Goal: Task Accomplishment & Management: Manage account settings

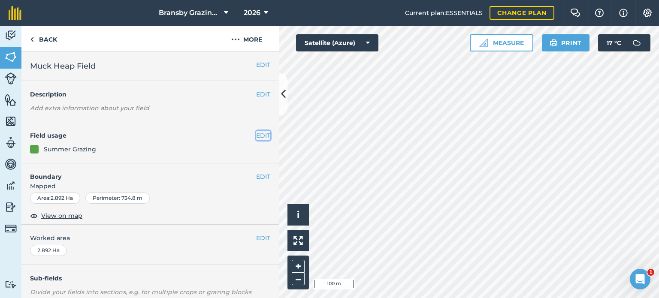
click at [256, 135] on button "EDIT" at bounding box center [263, 135] width 14 height 9
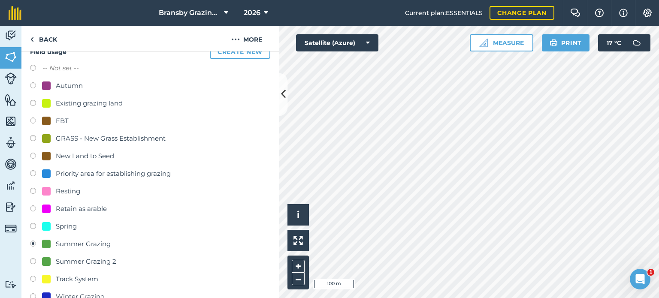
scroll to position [129, 0]
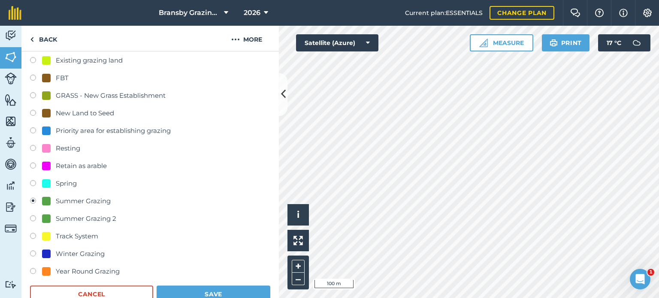
click at [35, 255] on label at bounding box center [36, 254] width 12 height 9
radio input "true"
radio input "false"
click at [184, 293] on button "Save" at bounding box center [213, 294] width 114 height 17
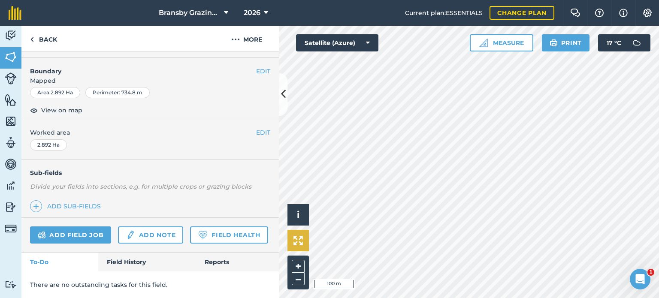
scroll to position [128, 0]
click at [280, 86] on button at bounding box center [283, 94] width 9 height 43
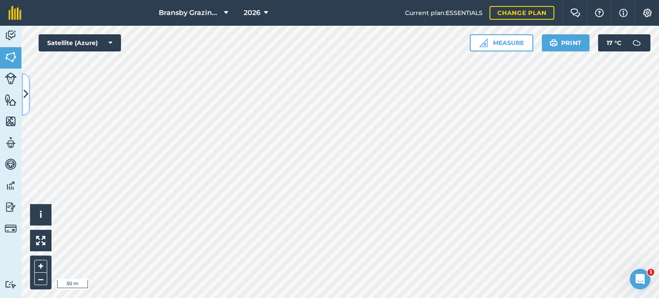
click at [25, 94] on icon at bounding box center [26, 94] width 5 height 15
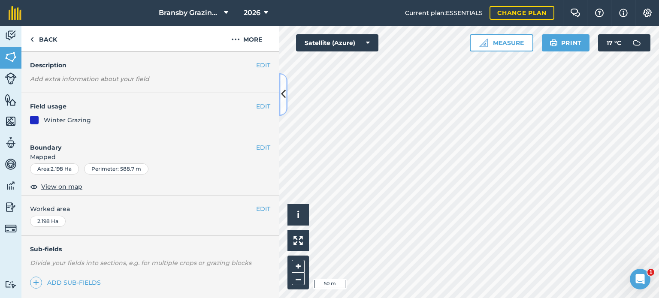
scroll to position [43, 0]
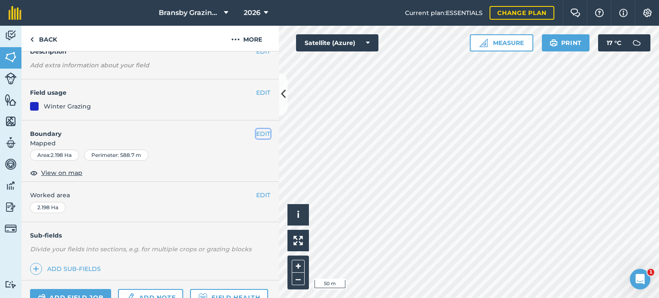
click at [256, 132] on button "EDIT" at bounding box center [263, 133] width 14 height 9
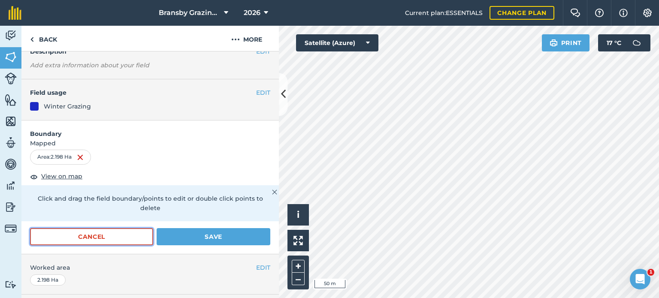
click at [112, 231] on button "Cancel" at bounding box center [91, 236] width 123 height 17
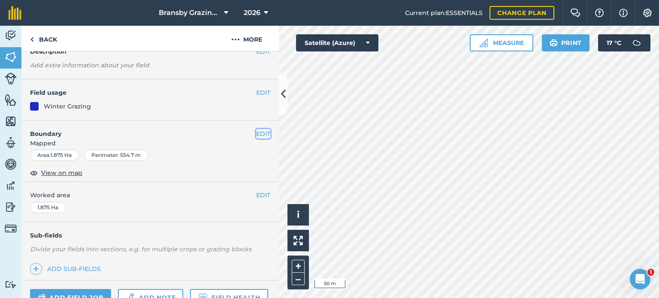
click at [258, 134] on button "EDIT" at bounding box center [263, 133] width 14 height 9
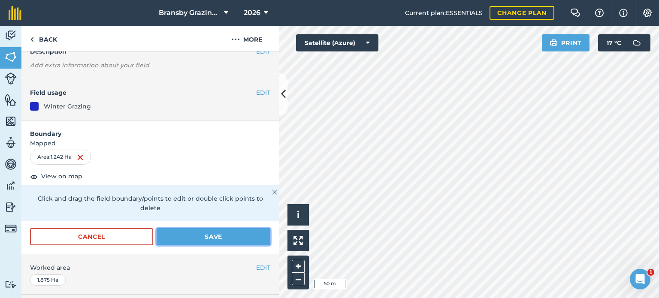
click at [197, 229] on button "Save" at bounding box center [213, 236] width 114 height 17
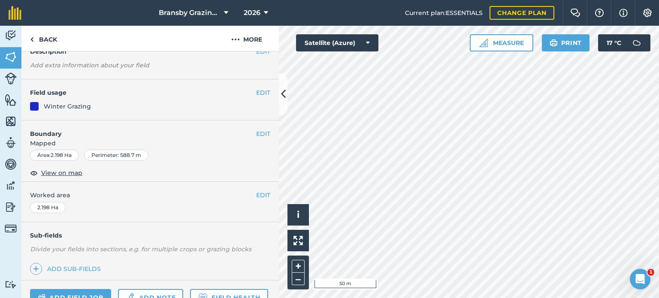
click at [253, 128] on div "EDIT Boundary Mapped Area : 2.198 Ha Perimeter : 588.7 m View on map" at bounding box center [149, 151] width 257 height 62
click at [259, 134] on button "EDIT" at bounding box center [263, 133] width 14 height 9
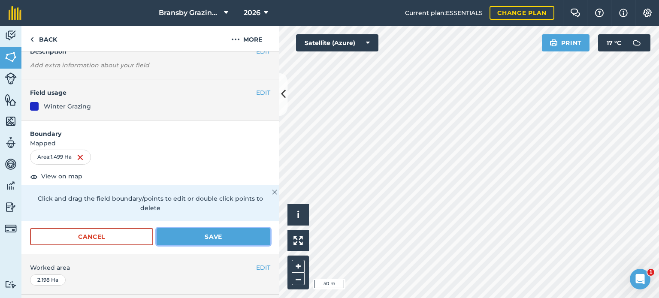
click at [189, 235] on button "Save" at bounding box center [213, 236] width 114 height 17
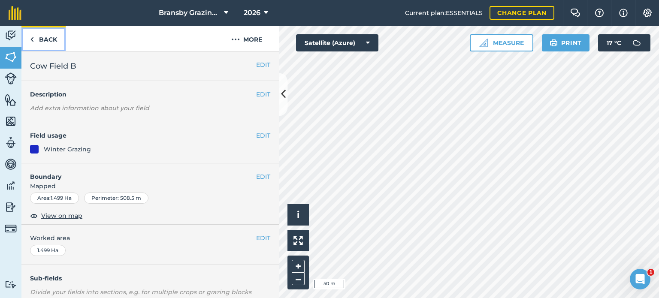
click at [37, 37] on link "Back" at bounding box center [43, 38] width 44 height 25
click at [45, 37] on link "Back" at bounding box center [43, 38] width 44 height 25
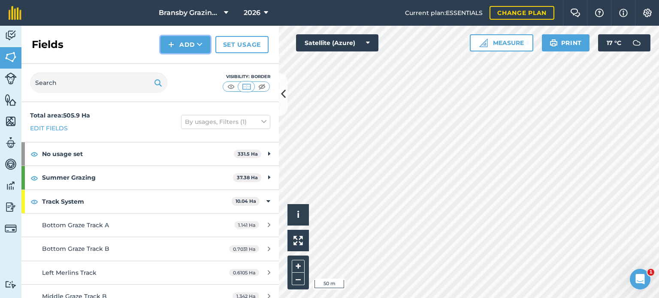
click at [192, 42] on button "Add" at bounding box center [185, 44] width 50 height 17
click at [188, 63] on link "Draw" at bounding box center [185, 63] width 47 height 19
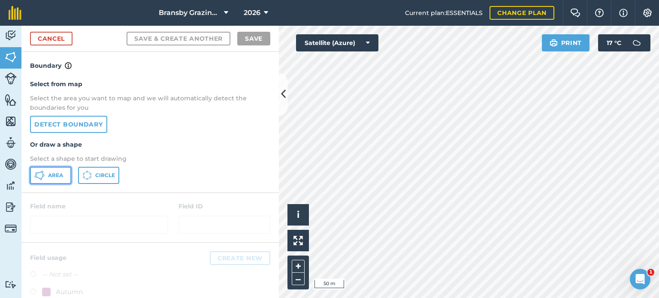
click at [63, 170] on button "Area" at bounding box center [50, 175] width 41 height 17
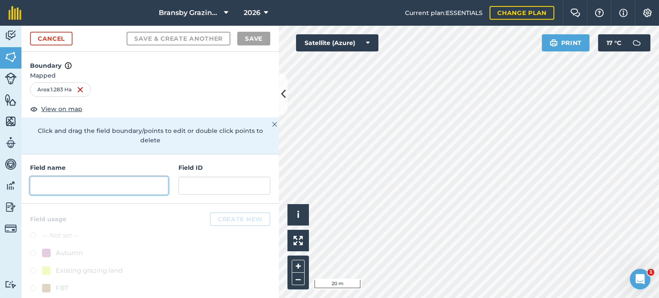
click at [108, 177] on input "text" at bounding box center [99, 186] width 138 height 18
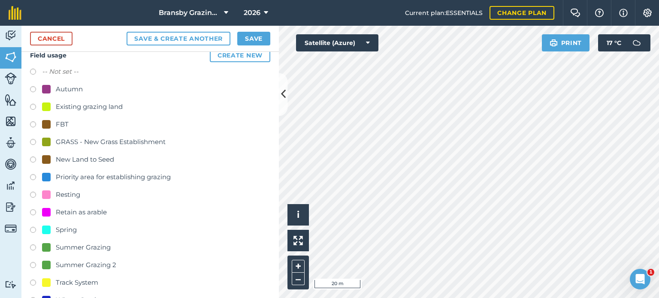
scroll to position [204, 0]
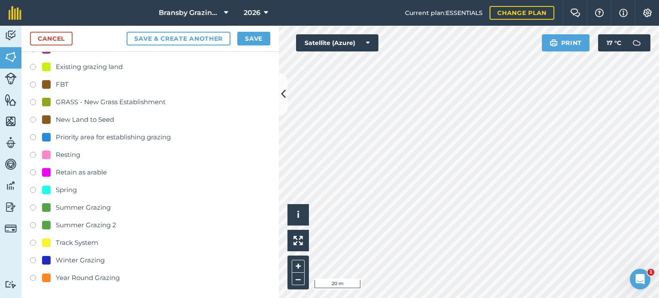
type input "Cow Field C"
click at [33, 205] on label at bounding box center [36, 209] width 12 height 9
radio input "true"
click at [259, 36] on button "Save" at bounding box center [253, 39] width 33 height 14
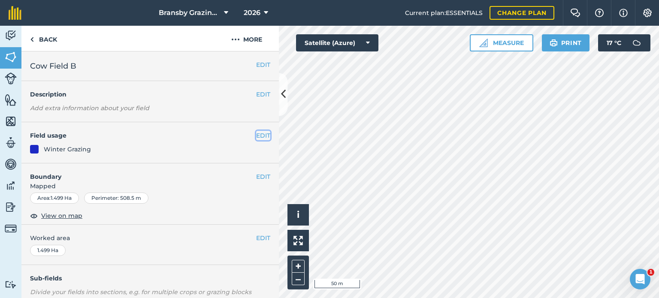
click at [256, 133] on button "EDIT" at bounding box center [263, 135] width 14 height 9
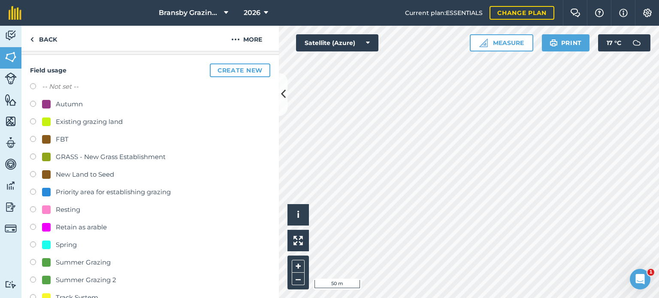
scroll to position [172, 0]
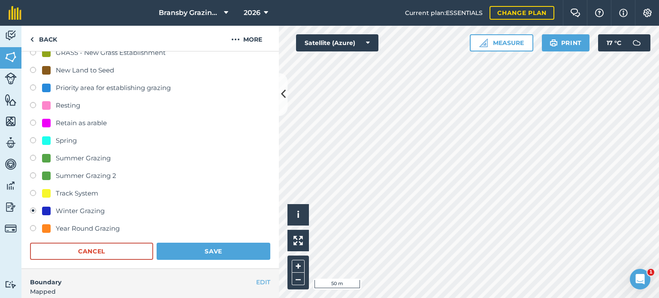
click at [33, 156] on label at bounding box center [36, 159] width 12 height 9
radio input "true"
radio input "false"
click at [218, 248] on button "Save" at bounding box center [213, 251] width 114 height 17
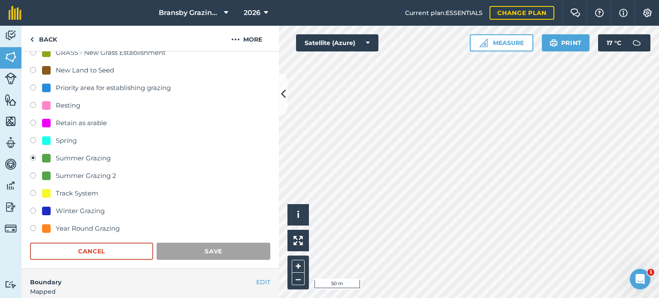
scroll to position [128, 0]
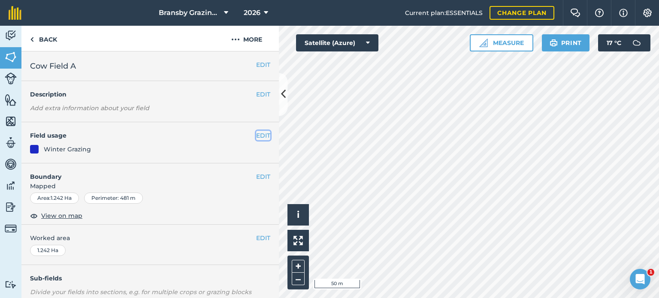
click at [258, 135] on button "EDIT" at bounding box center [263, 135] width 14 height 9
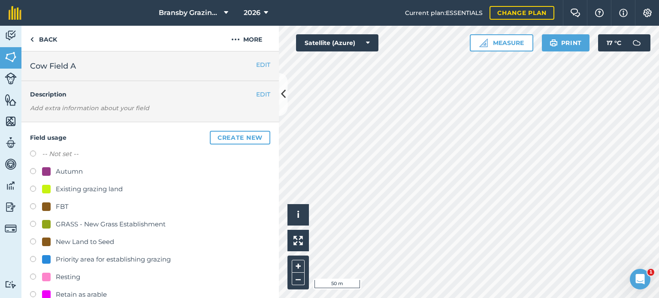
scroll to position [86, 0]
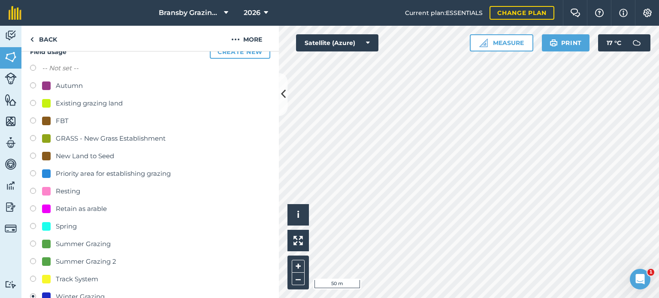
click at [39, 242] on label at bounding box center [36, 245] width 12 height 9
radio input "true"
radio input "false"
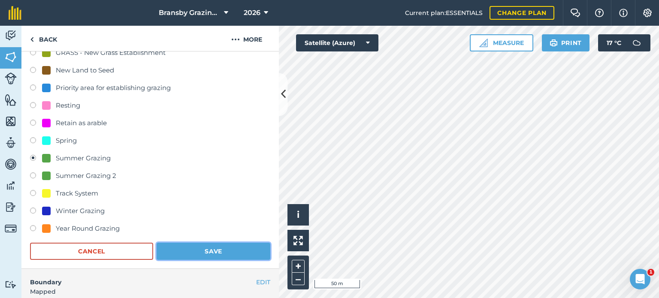
click at [205, 252] on button "Save" at bounding box center [213, 251] width 114 height 17
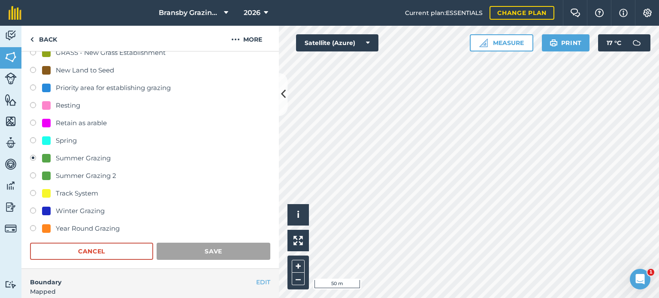
scroll to position [128, 0]
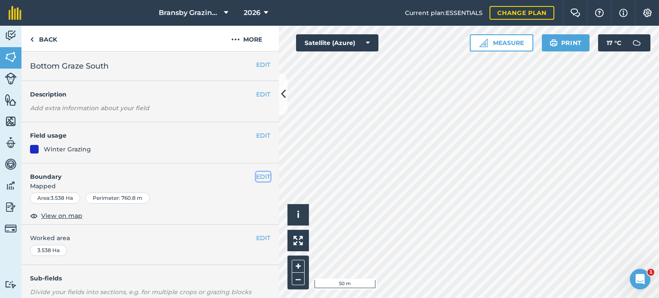
click at [256, 178] on button "EDIT" at bounding box center [263, 176] width 14 height 9
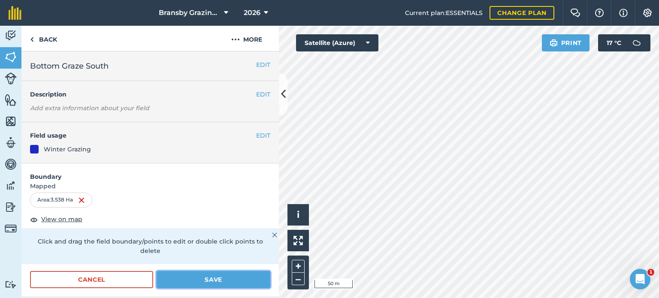
click at [200, 279] on button "Save" at bounding box center [213, 279] width 114 height 17
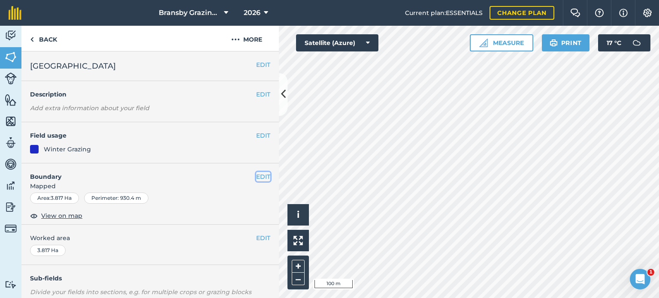
click at [258, 173] on button "EDIT" at bounding box center [263, 176] width 14 height 9
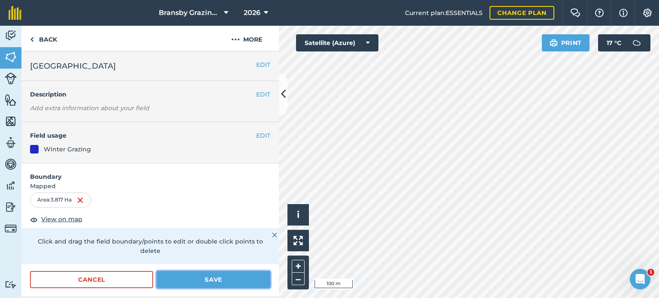
click at [227, 277] on button "Save" at bounding box center [213, 279] width 114 height 17
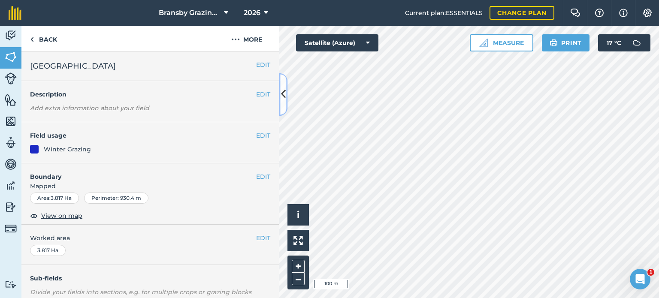
click at [283, 93] on icon at bounding box center [283, 94] width 5 height 15
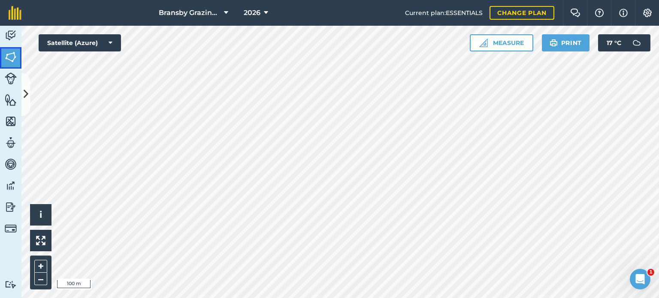
click at [13, 56] on img at bounding box center [11, 57] width 12 height 13
click at [28, 102] on button at bounding box center [25, 94] width 9 height 43
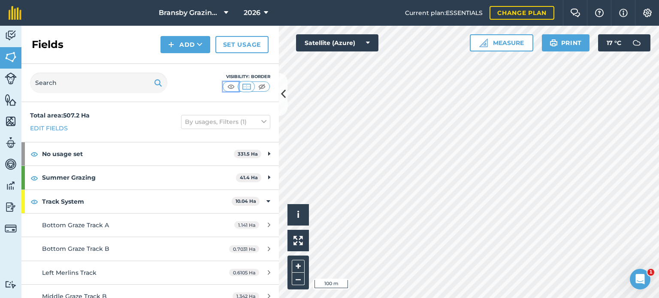
click at [230, 86] on img at bounding box center [231, 86] width 11 height 9
click at [7, 36] on img at bounding box center [11, 35] width 12 height 13
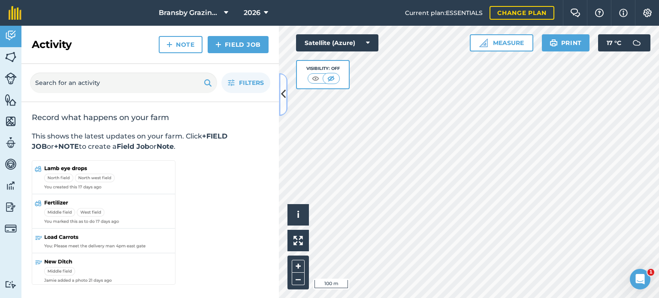
click at [282, 92] on icon at bounding box center [283, 94] width 5 height 15
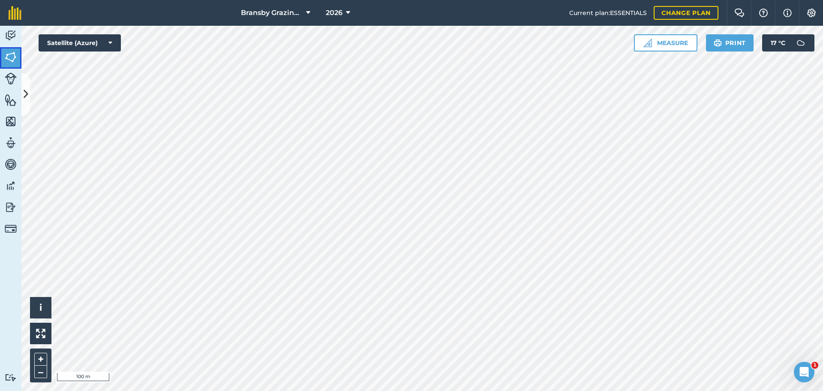
click at [9, 48] on link "Fields" at bounding box center [10, 57] width 21 height 21
click at [658, 37] on button "Measure" at bounding box center [665, 42] width 63 height 17
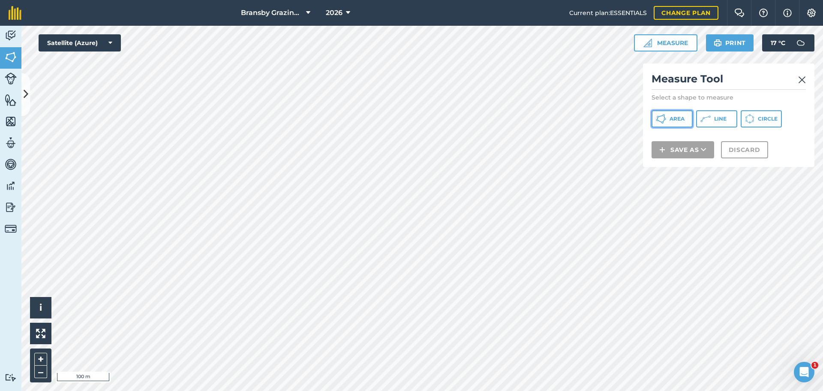
click at [658, 122] on button "Area" at bounding box center [672, 118] width 41 height 17
click at [658, 162] on button "Discard" at bounding box center [744, 160] width 47 height 17
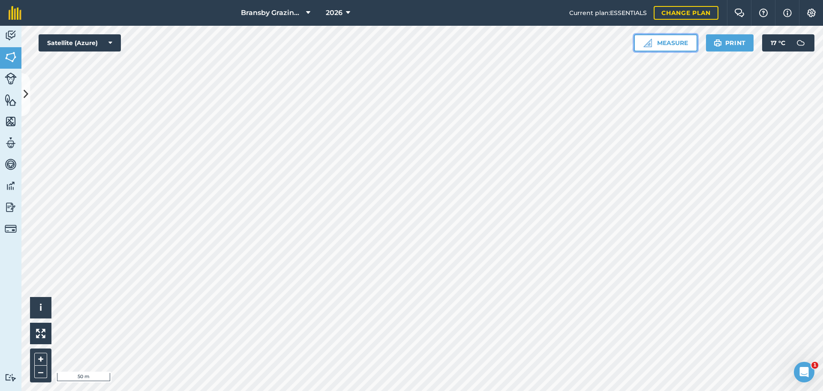
click at [658, 39] on button "Measure" at bounding box center [665, 42] width 63 height 17
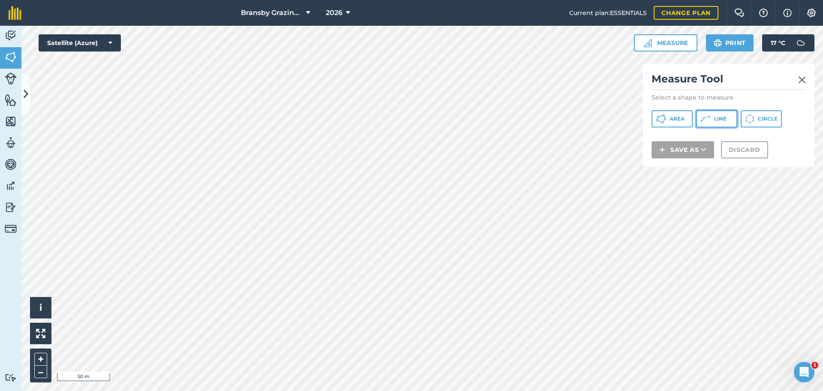
click at [658, 119] on span "Line" at bounding box center [720, 118] width 12 height 7
click at [658, 116] on span "Line" at bounding box center [720, 118] width 12 height 7
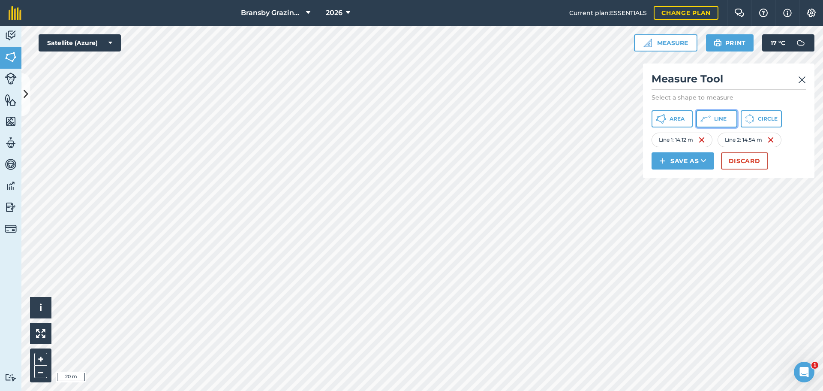
click at [658, 117] on button "Line" at bounding box center [716, 118] width 41 height 17
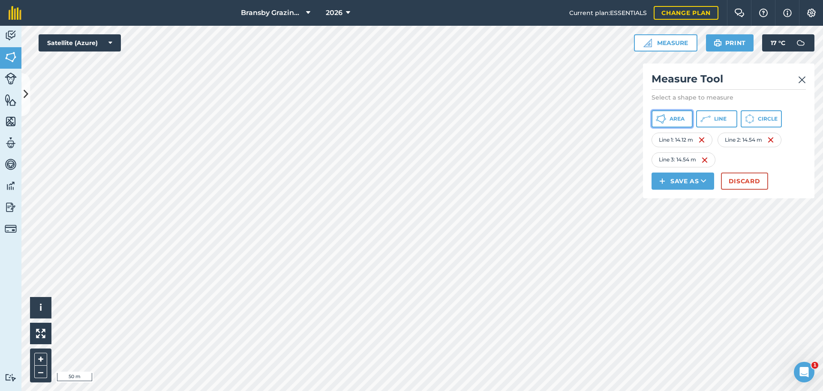
click at [658, 120] on span "Area" at bounding box center [677, 118] width 15 height 7
click at [658, 181] on button "Discard" at bounding box center [744, 180] width 47 height 17
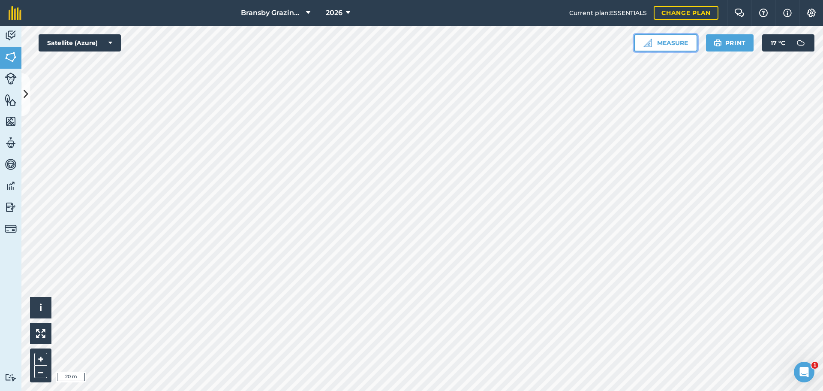
click at [654, 42] on button "Measure" at bounding box center [665, 42] width 63 height 17
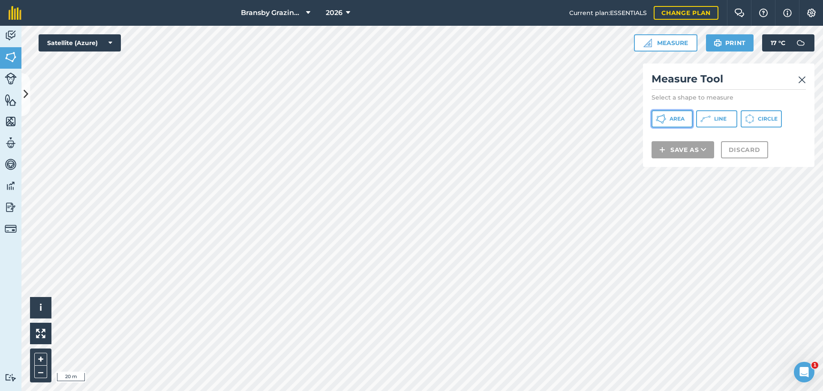
click at [658, 119] on span "Area" at bounding box center [677, 118] width 15 height 7
click at [658, 161] on button "Discard" at bounding box center [744, 160] width 47 height 17
